Goal: Information Seeking & Learning: Learn about a topic

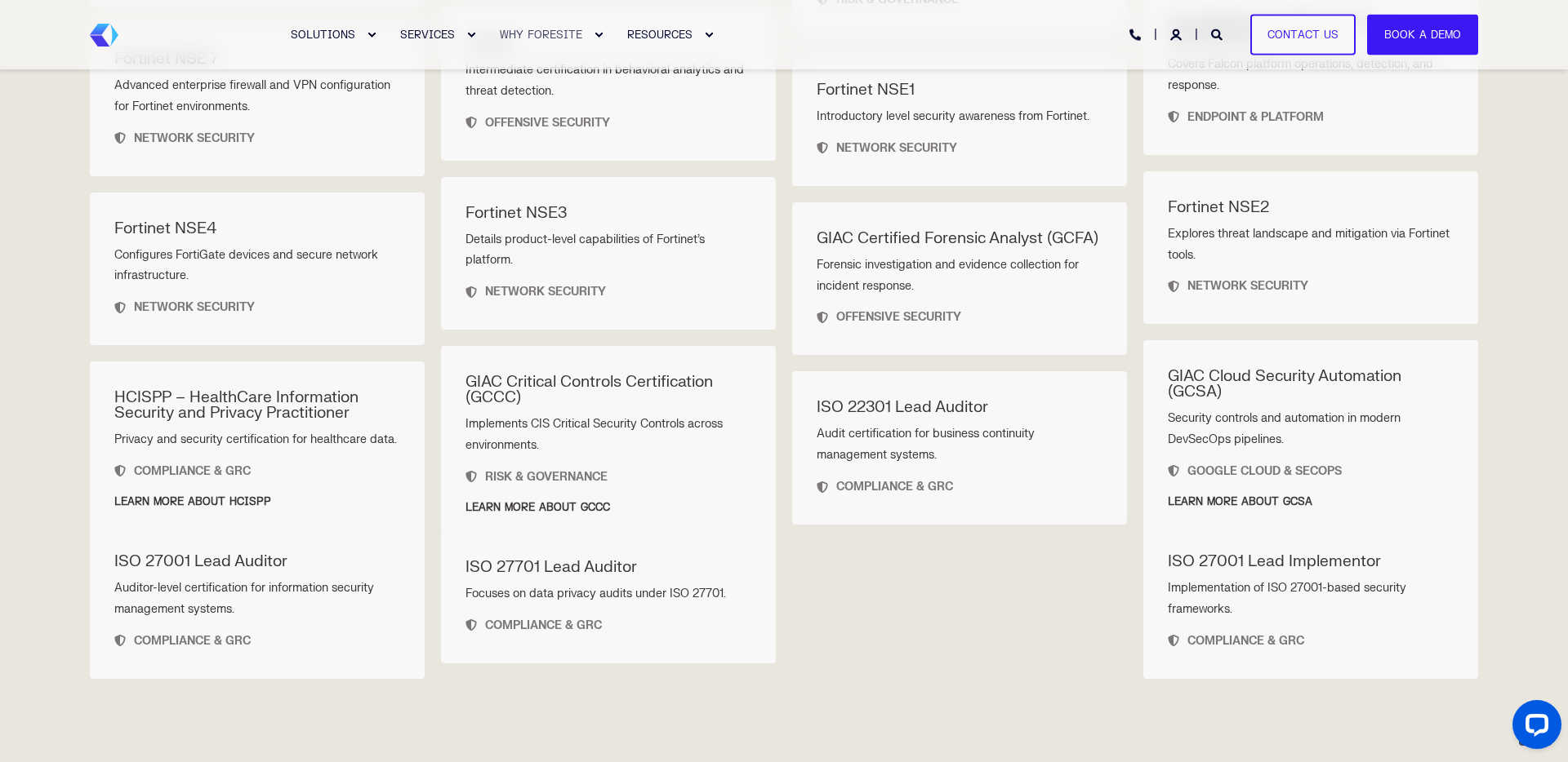
scroll to position [2022, 0]
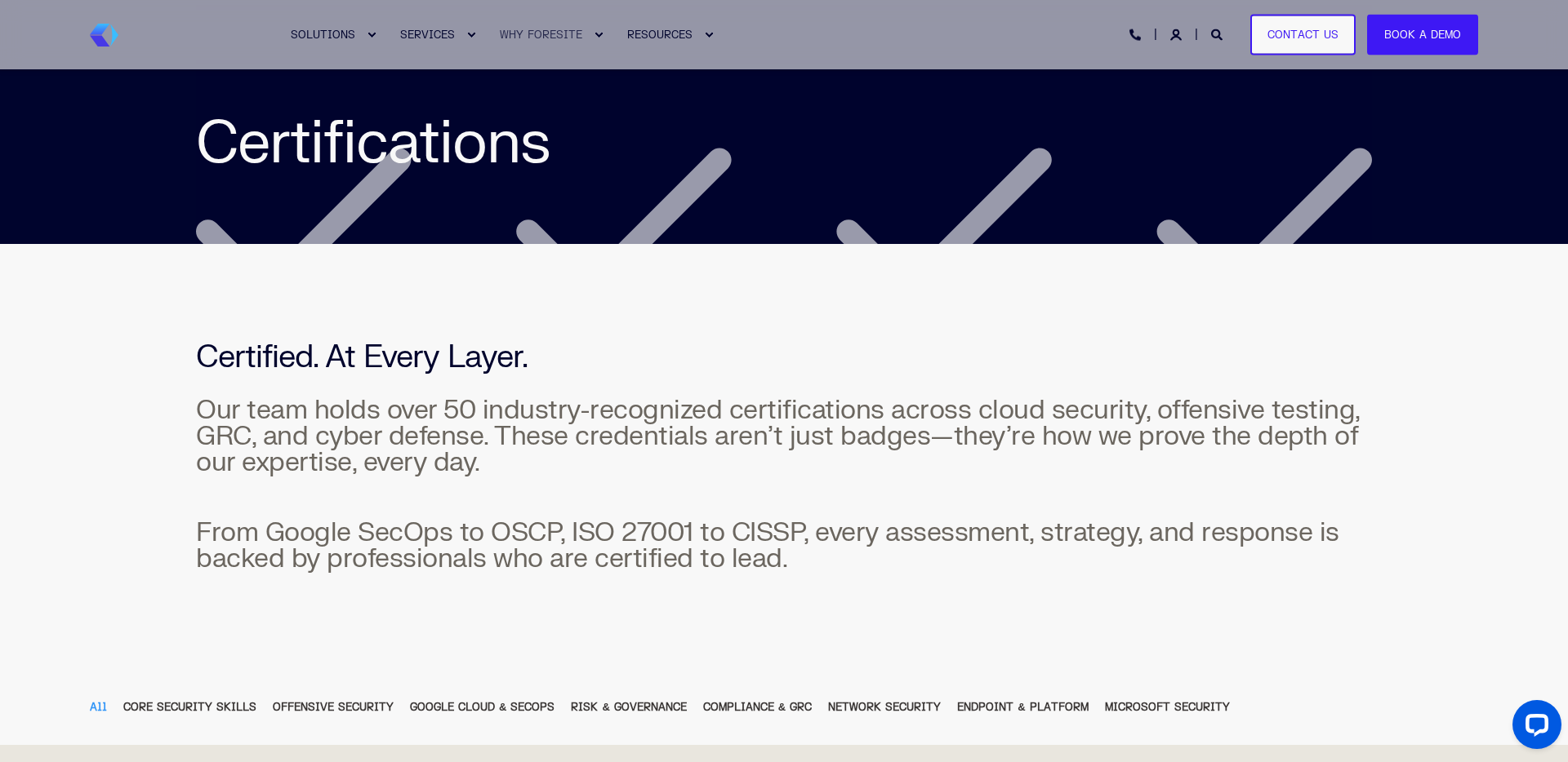
scroll to position [179, 0]
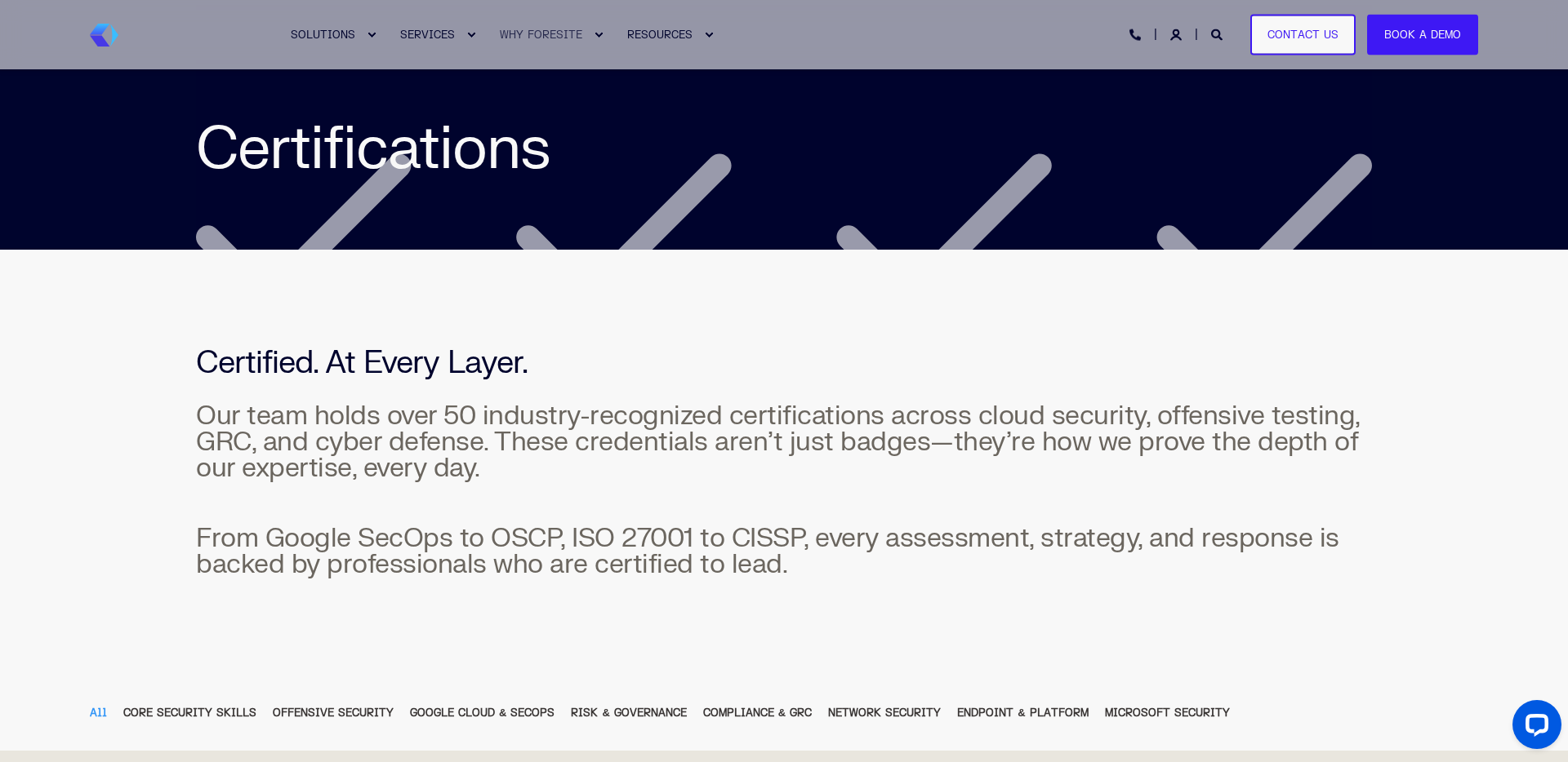
click at [828, 627] on div "Certified. At Every Layer. Our team holds over 50 industry-recognized certifica…" at bounding box center [784, 463] width 1568 height 426
click at [463, 713] on div "GOOGLE CLOUD & SECOPS" at bounding box center [482, 713] width 144 height 18
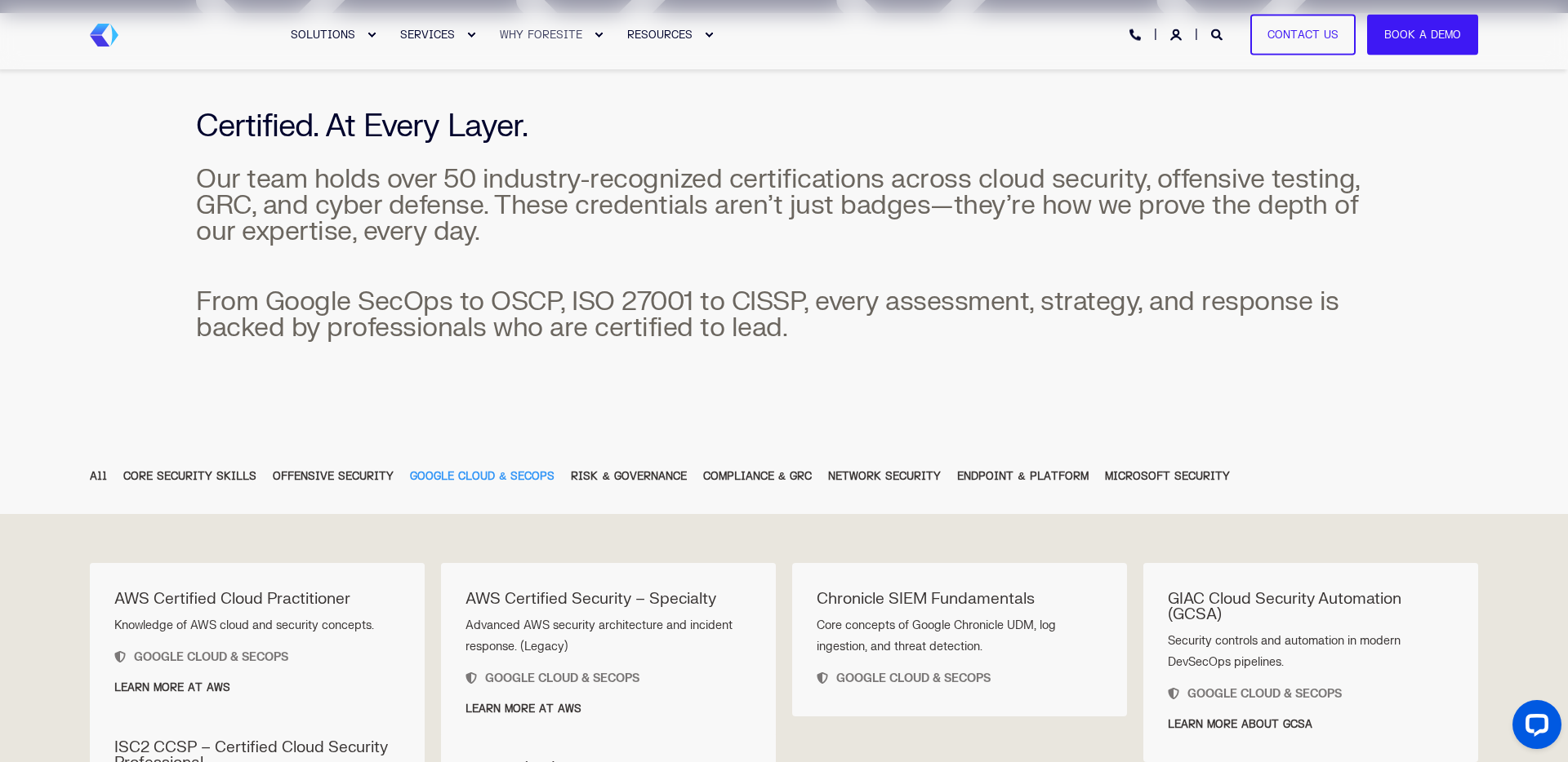
scroll to position [0, 0]
